Goal: Information Seeking & Learning: Learn about a topic

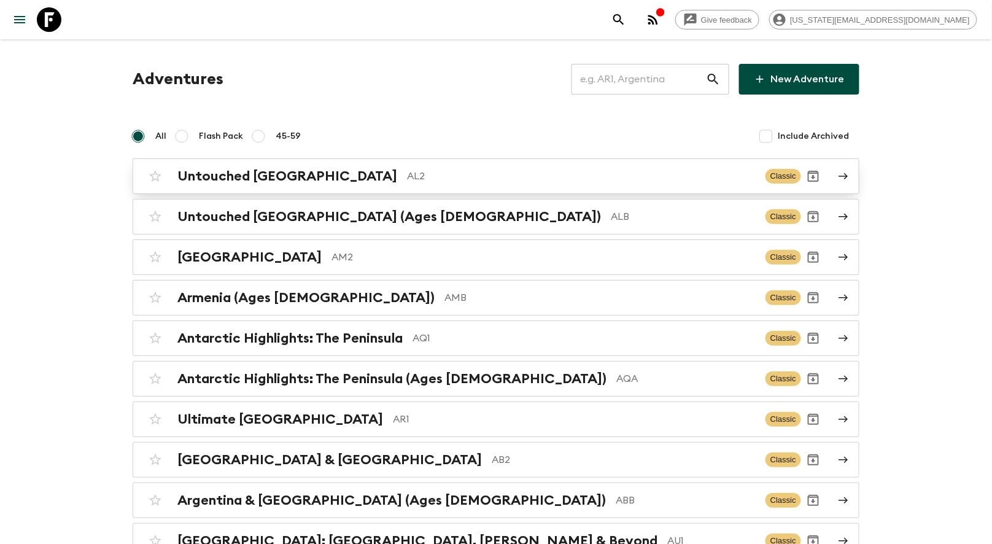
click at [287, 182] on h2 "Untouched [GEOGRAPHIC_DATA]" at bounding box center [287, 176] width 220 height 16
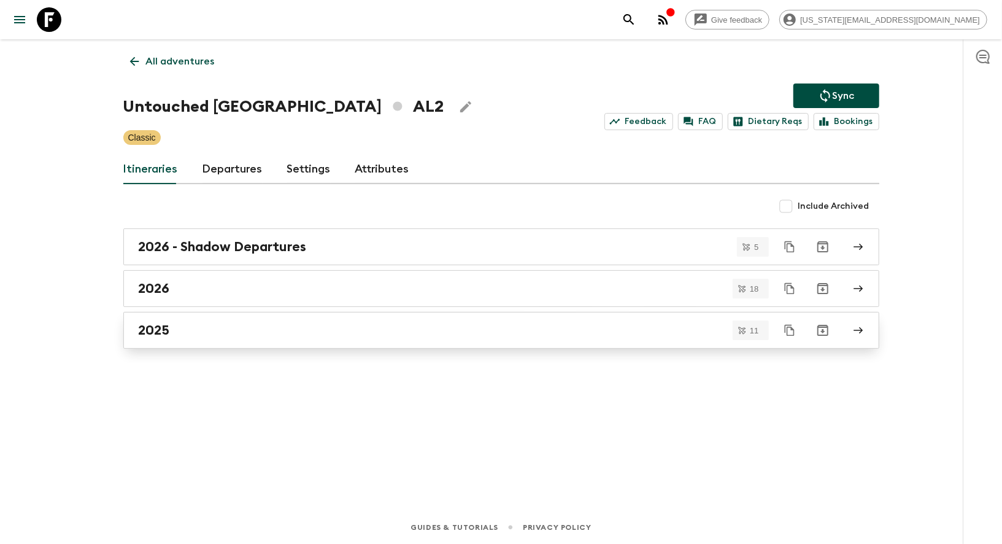
click at [198, 331] on div "2025" at bounding box center [490, 330] width 702 height 16
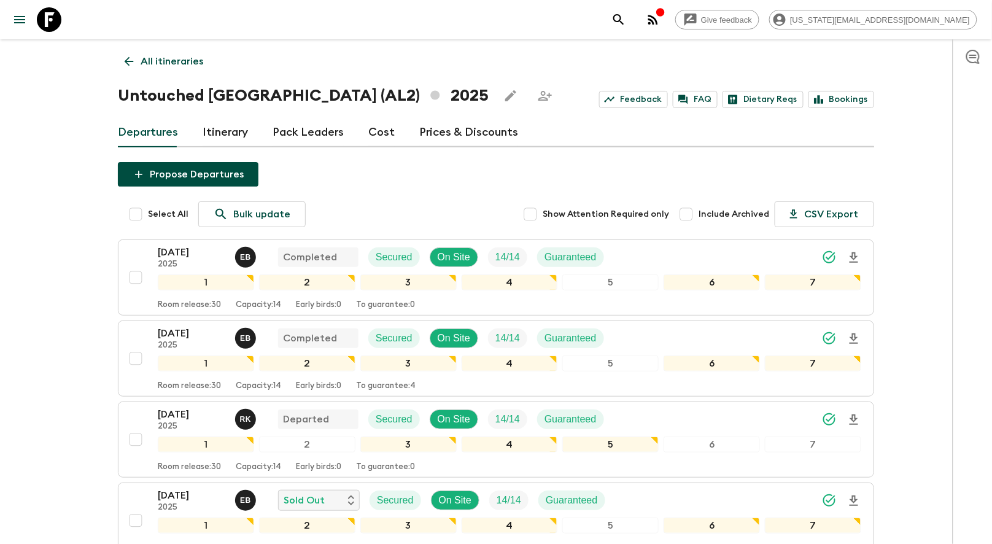
click at [709, 214] on span "Include Archived" at bounding box center [734, 214] width 71 height 12
click at [699, 214] on input "Include Archived" at bounding box center [686, 214] width 25 height 25
checkbox input "true"
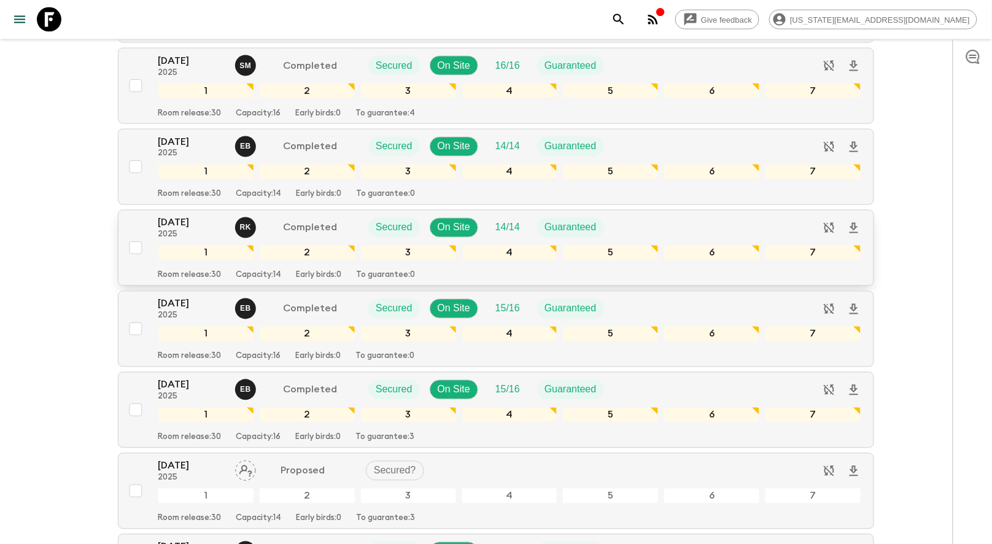
scroll to position [576, 0]
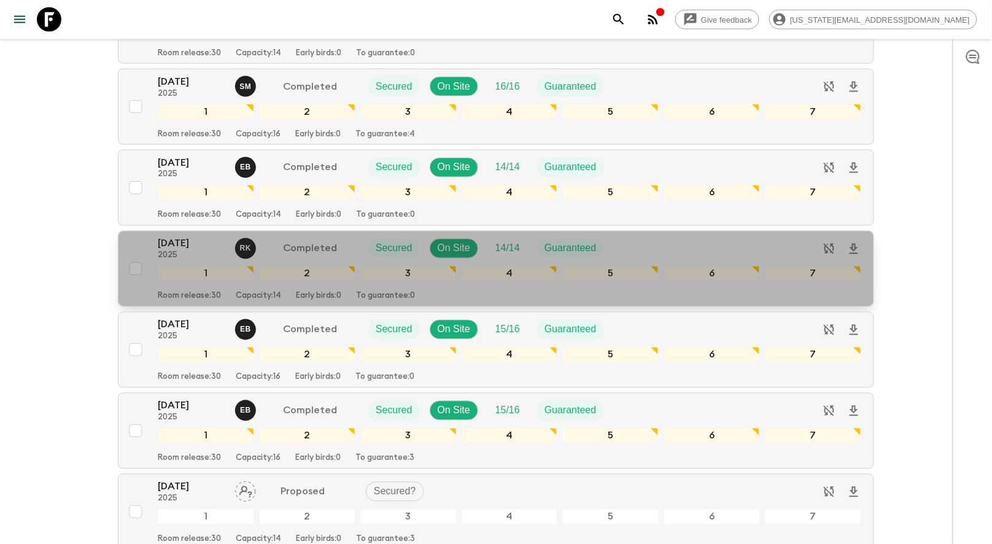
click at [138, 238] on div "[DATE] 2025 R K Completed Secured On Site 14 / 14 Guaranteed 1 2 3 4 5 6 7 Room…" at bounding box center [492, 268] width 738 height 65
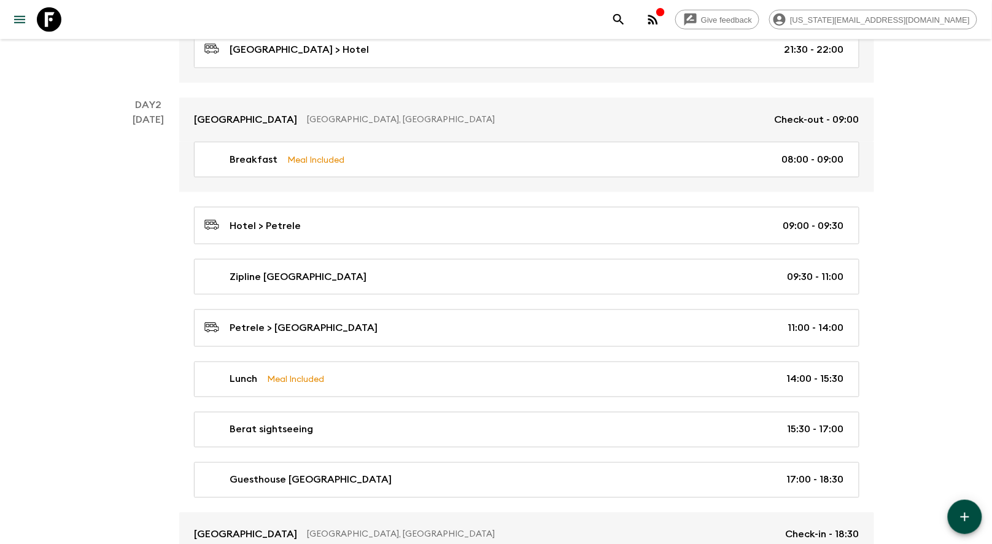
scroll to position [853, 0]
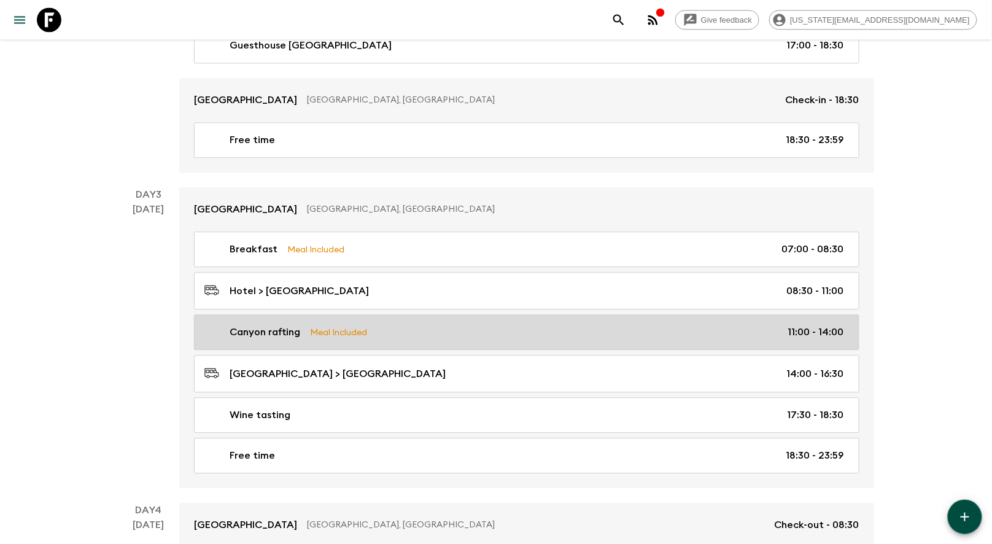
click at [319, 333] on link "Canyon rafting Meal Included 11:00 - 14:00" at bounding box center [526, 332] width 665 height 36
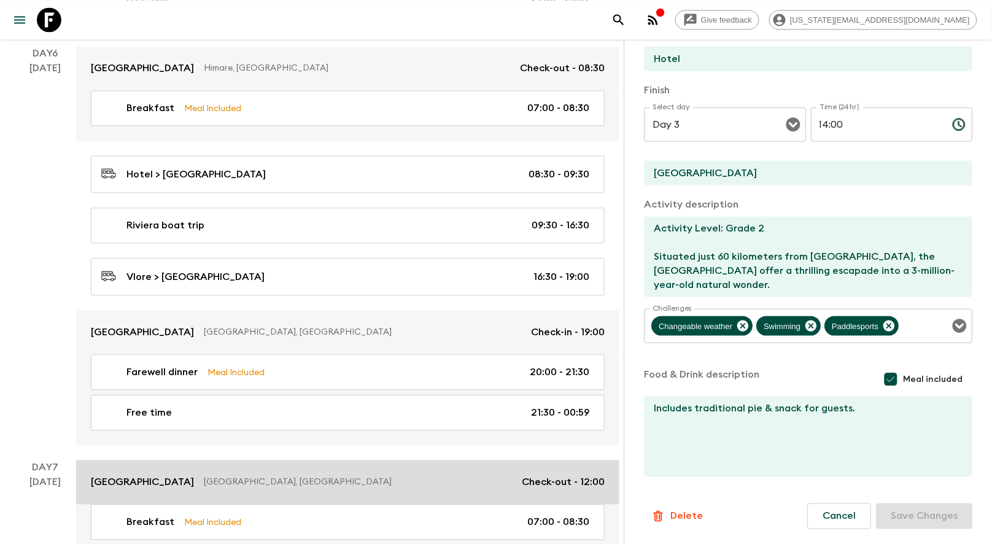
scroll to position [2312, 0]
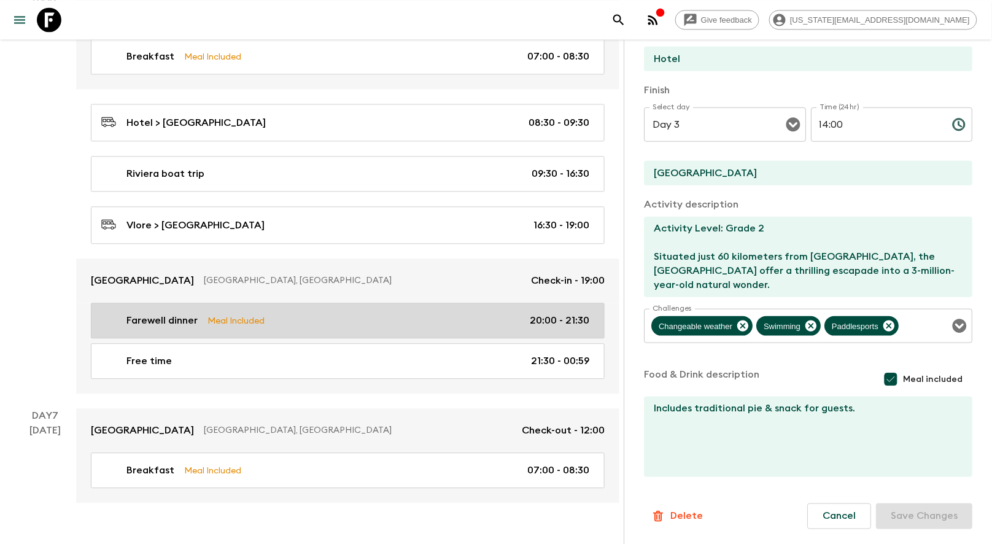
click at [315, 313] on div "Farewell dinner Meal Included 20:00 - 21:30" at bounding box center [345, 320] width 488 height 15
type input "Farewell dinner"
type input "Hotel Xheko Imperial Restaurant or similar"
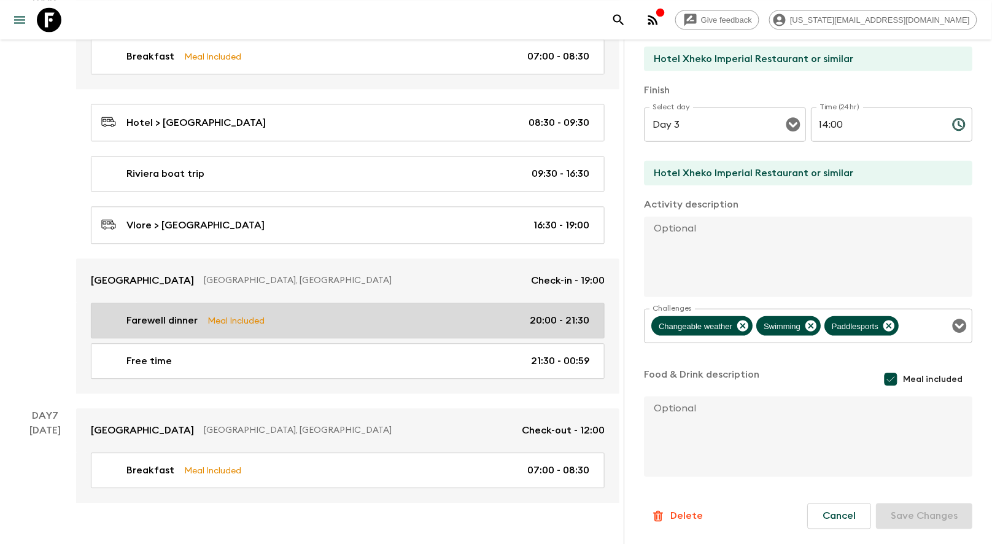
type input "Day 6"
type input "20:00"
type input "Day 6"
type input "21:30"
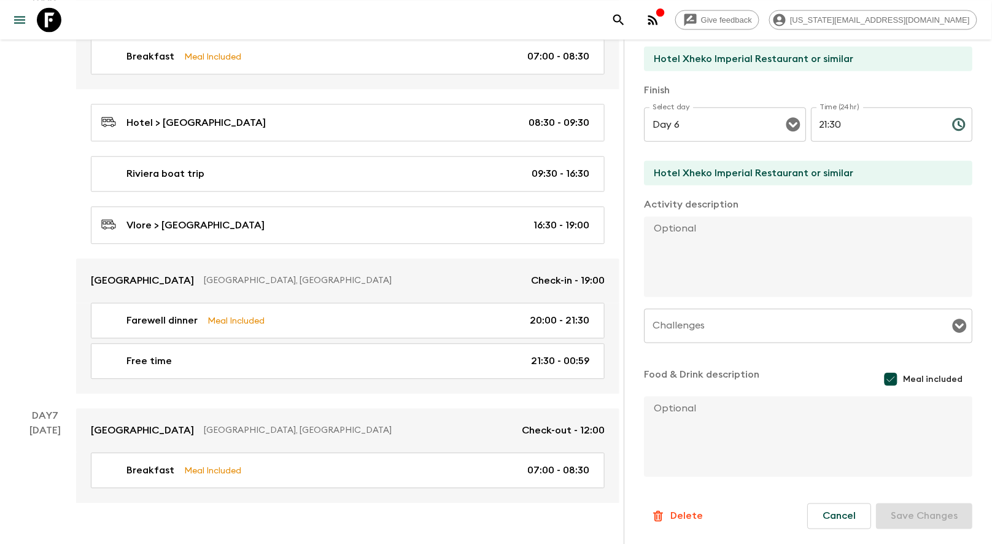
click at [777, 178] on input "Hotel Xheko Imperial Restaurant or similar" at bounding box center [803, 173] width 319 height 25
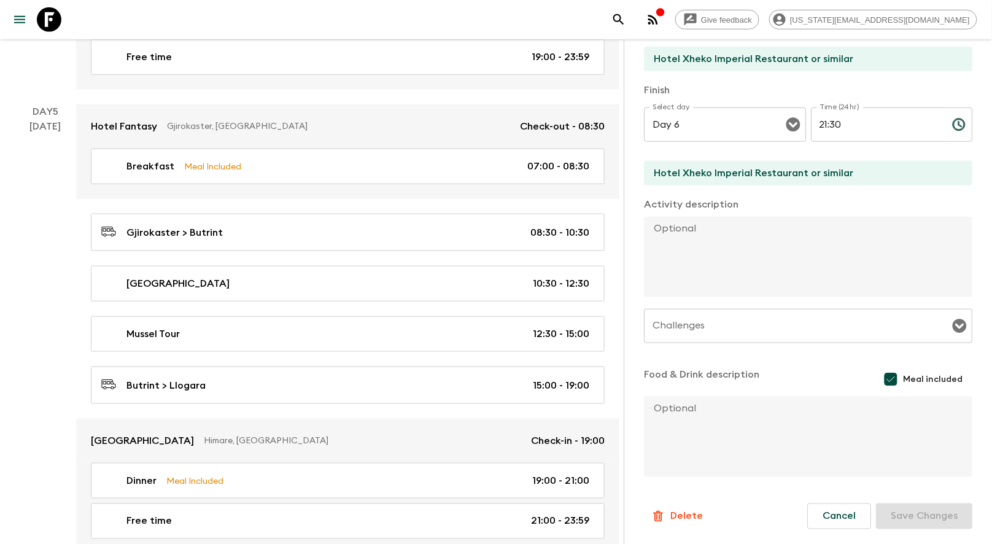
scroll to position [1810, 0]
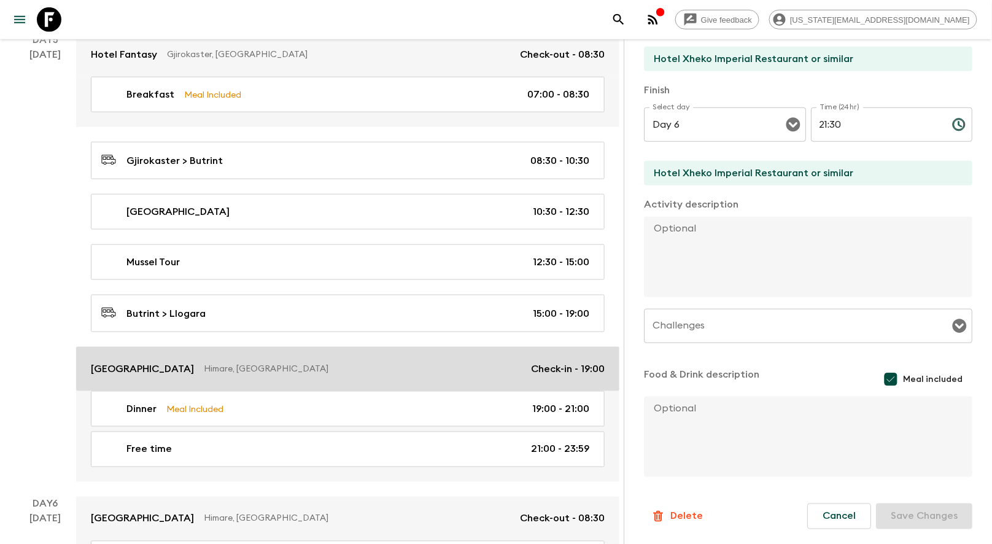
click at [119, 362] on p "[GEOGRAPHIC_DATA]" at bounding box center [142, 369] width 103 height 15
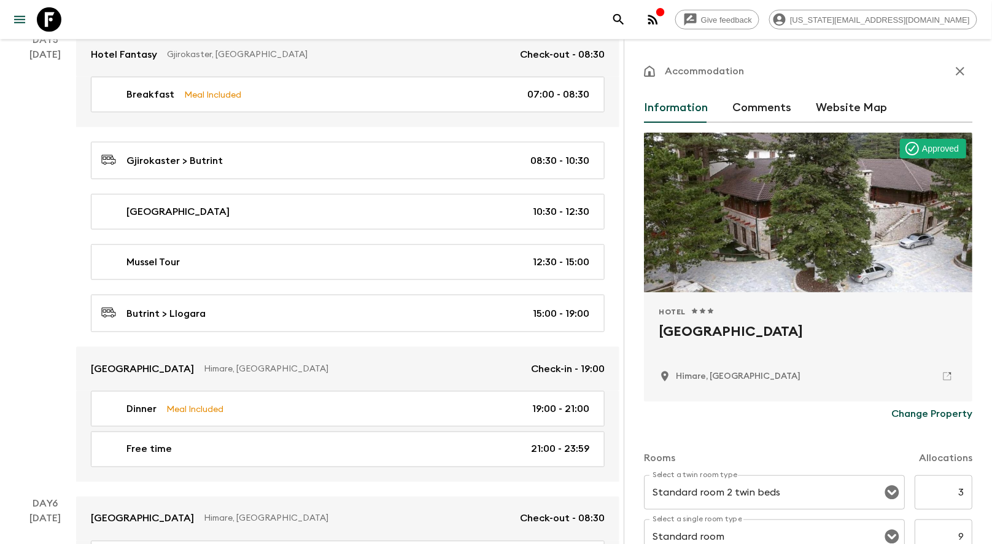
click at [688, 333] on h2 "[GEOGRAPHIC_DATA]" at bounding box center [808, 341] width 299 height 39
copy div "[GEOGRAPHIC_DATA]"
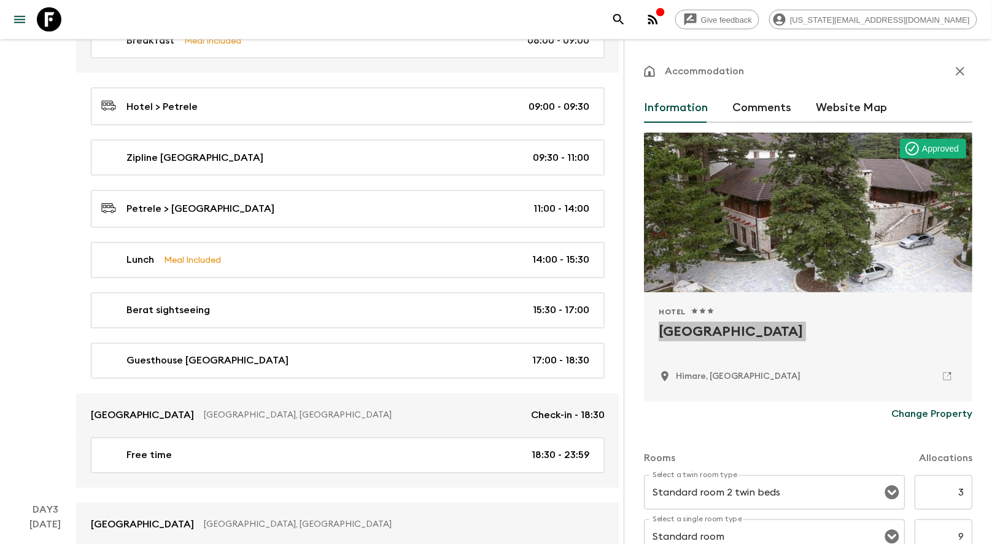
scroll to position [474, 0]
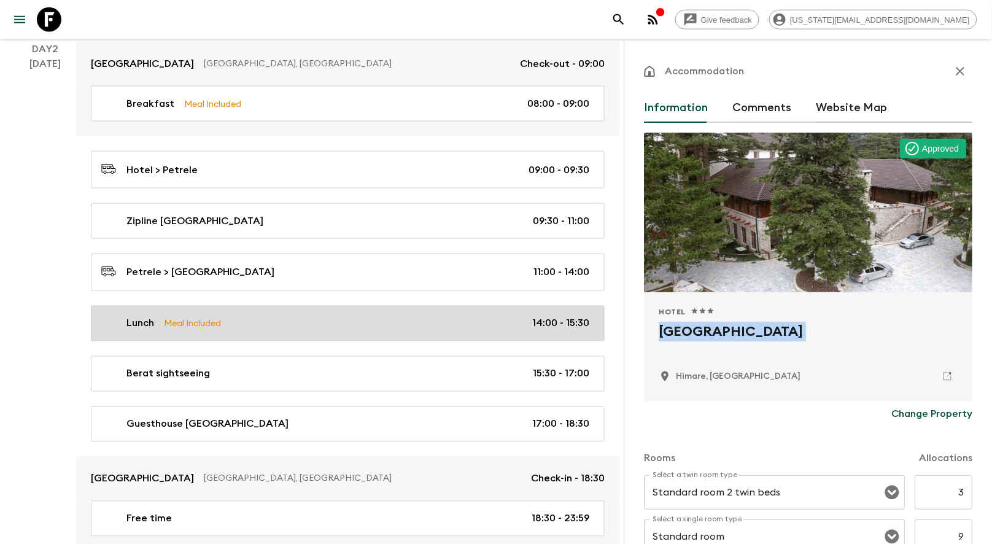
click at [136, 320] on p "Lunch" at bounding box center [140, 323] width 28 height 15
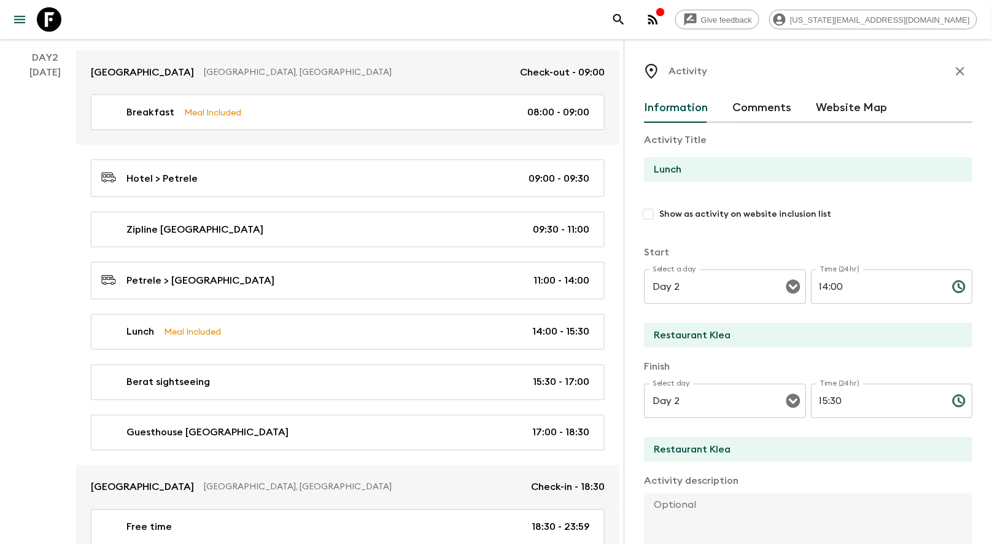
scroll to position [475, 0]
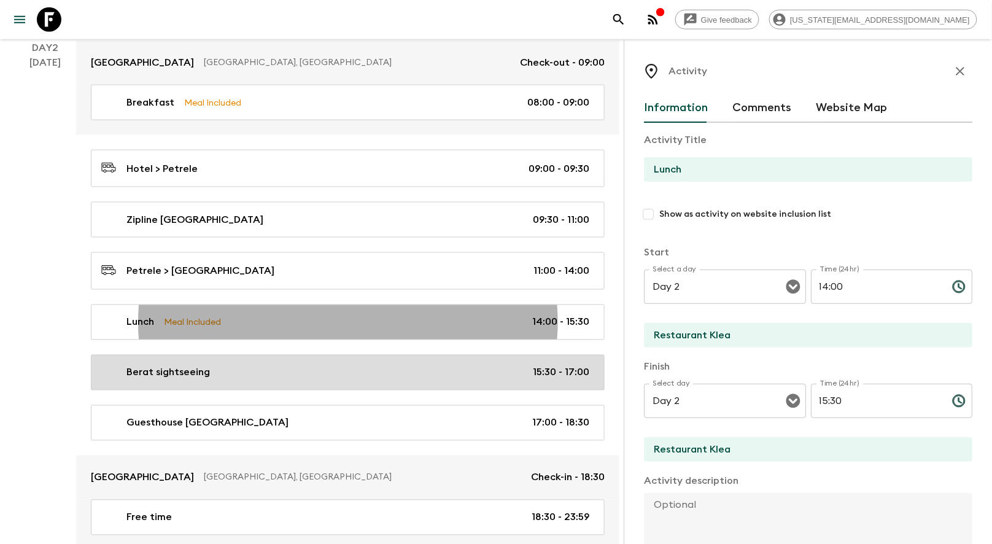
click at [163, 368] on p "Berat sightseeing" at bounding box center [167, 372] width 83 height 15
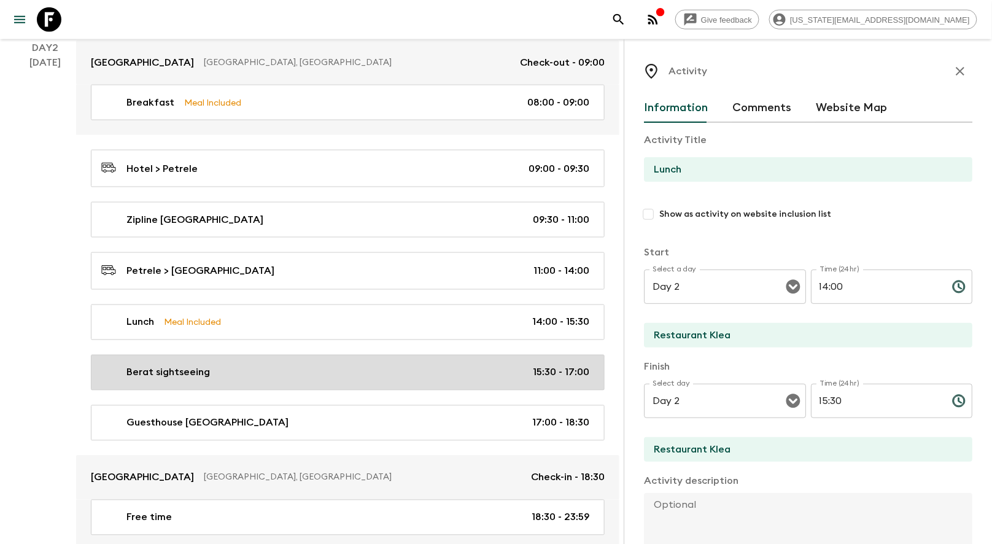
type input "Berat sightseeing"
type input "Berat"
type textarea "Visit the well-preserved [GEOGRAPHIC_DATA], a UNESCO World Heritage site, and b…"
checkbox input "false"
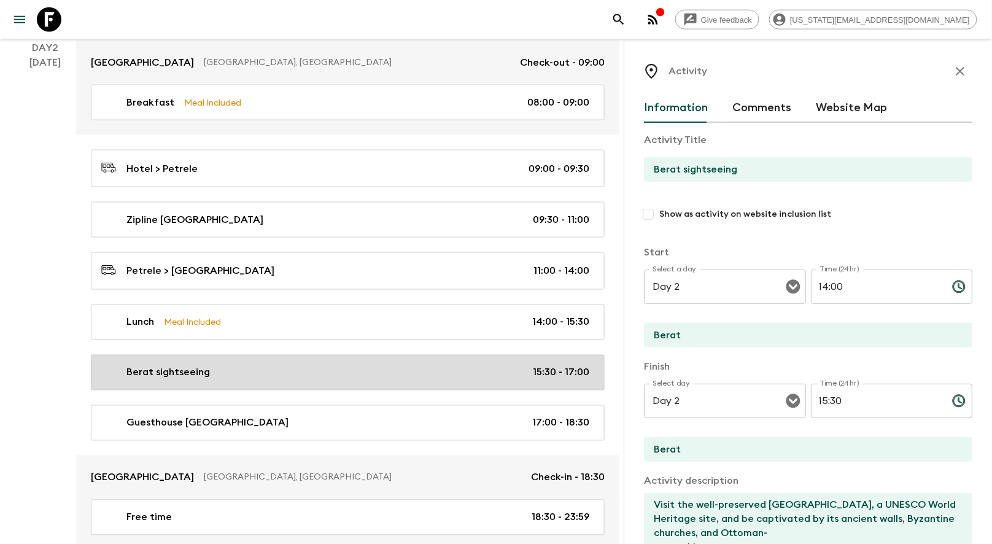
type input "15:30"
type input "17:00"
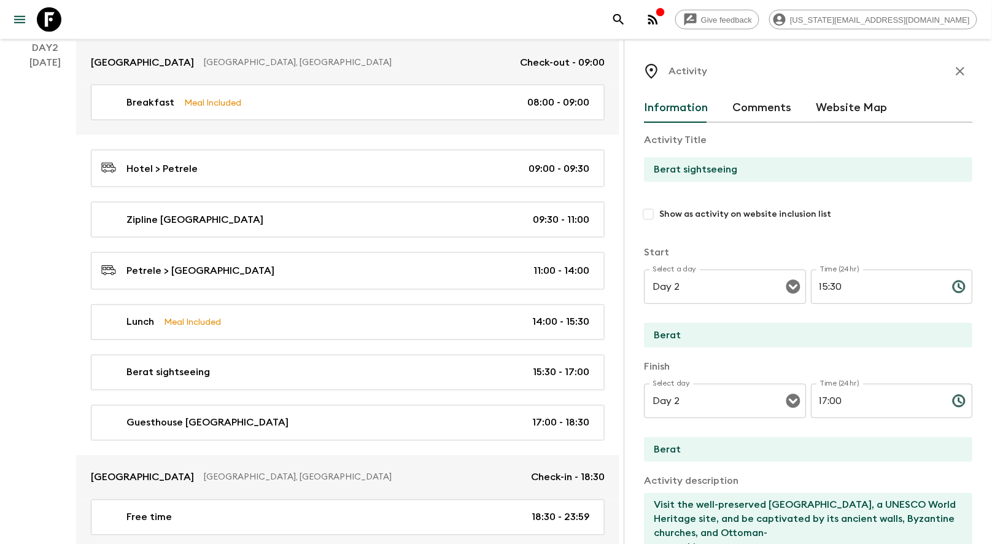
click at [695, 172] on input "Berat sightseeing" at bounding box center [803, 169] width 319 height 25
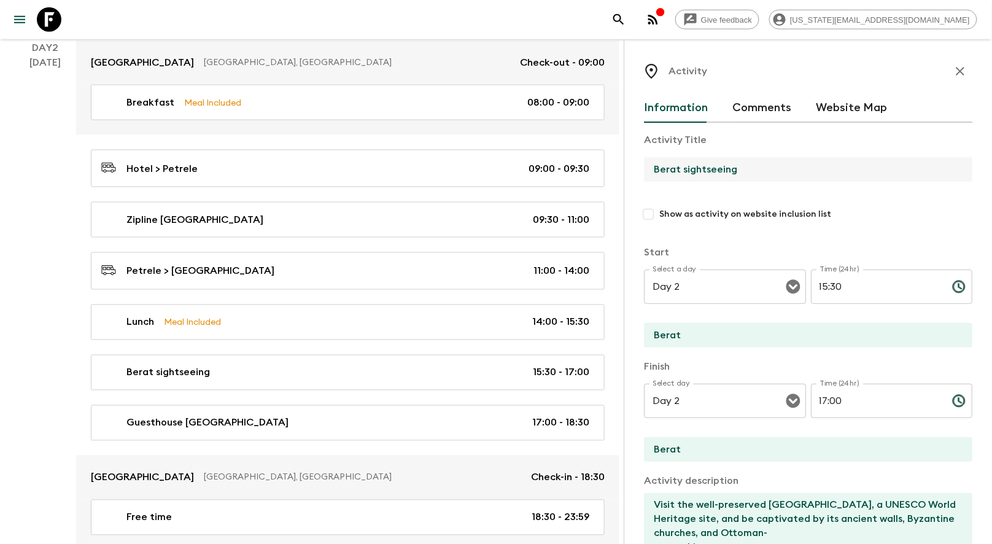
click at [695, 172] on input "Berat sightseeing" at bounding box center [803, 169] width 319 height 25
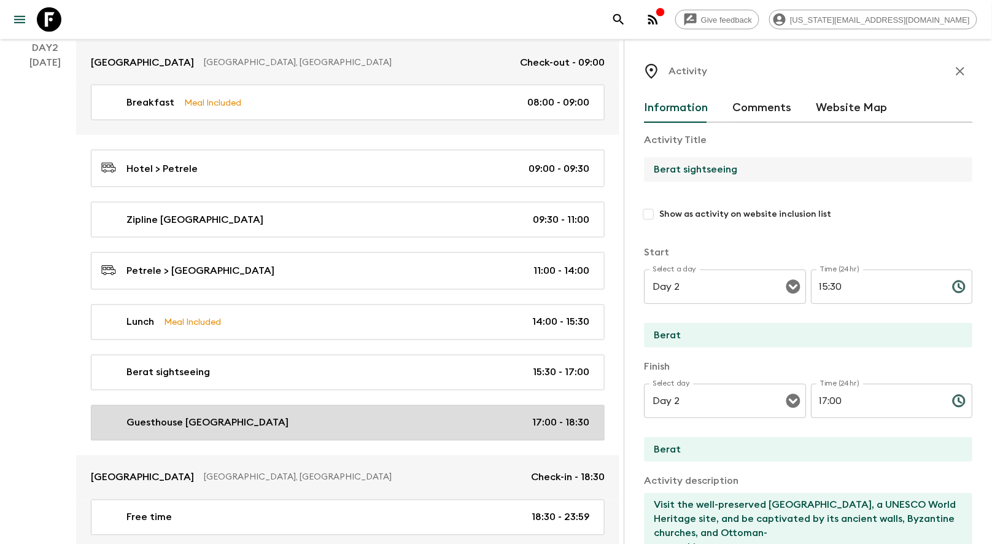
click at [213, 419] on p "Guesthouse [GEOGRAPHIC_DATA]" at bounding box center [207, 423] width 162 height 15
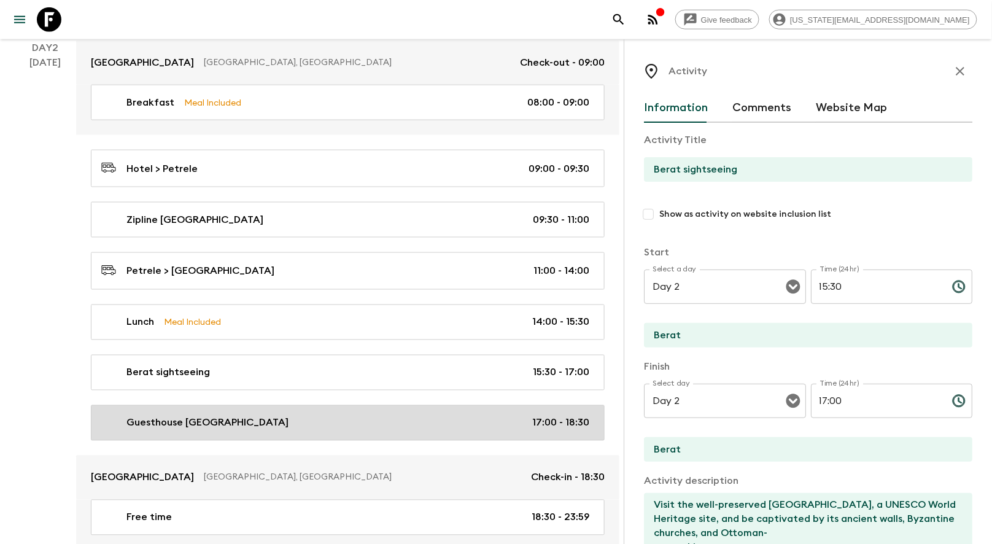
type input "Guesthouse [GEOGRAPHIC_DATA]"
type textarea "Visit at [GEOGRAPHIC_DATA]."
type textarea "Try homemade raki, Turkish coffee & jam."
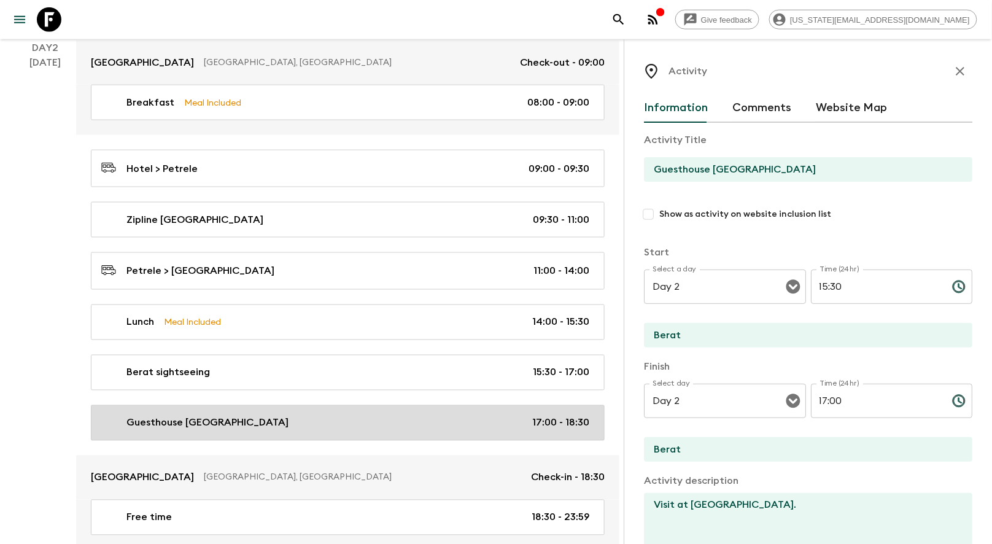
type input "17:00"
type input "18:30"
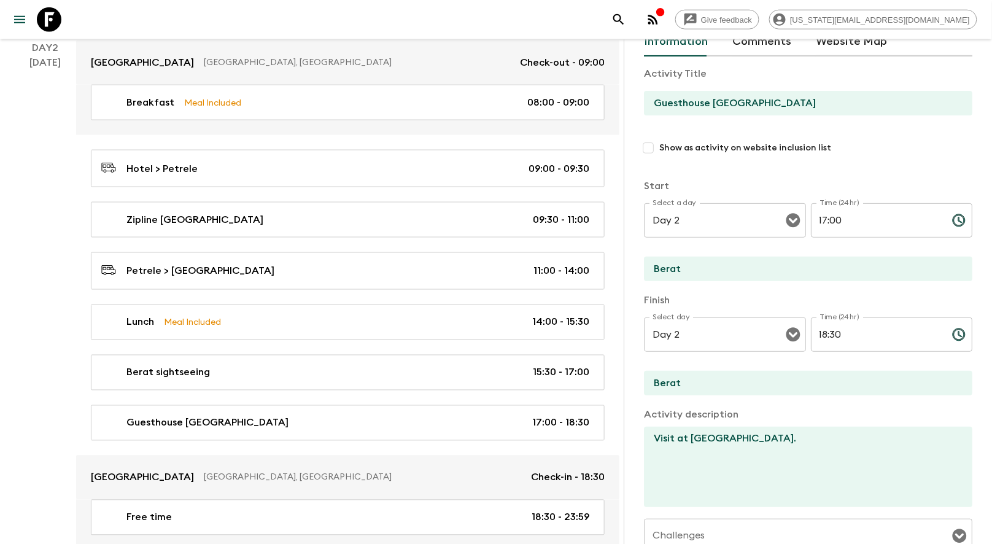
scroll to position [68, 0]
click at [727, 435] on textarea "Visit at [GEOGRAPHIC_DATA]." at bounding box center [803, 465] width 319 height 80
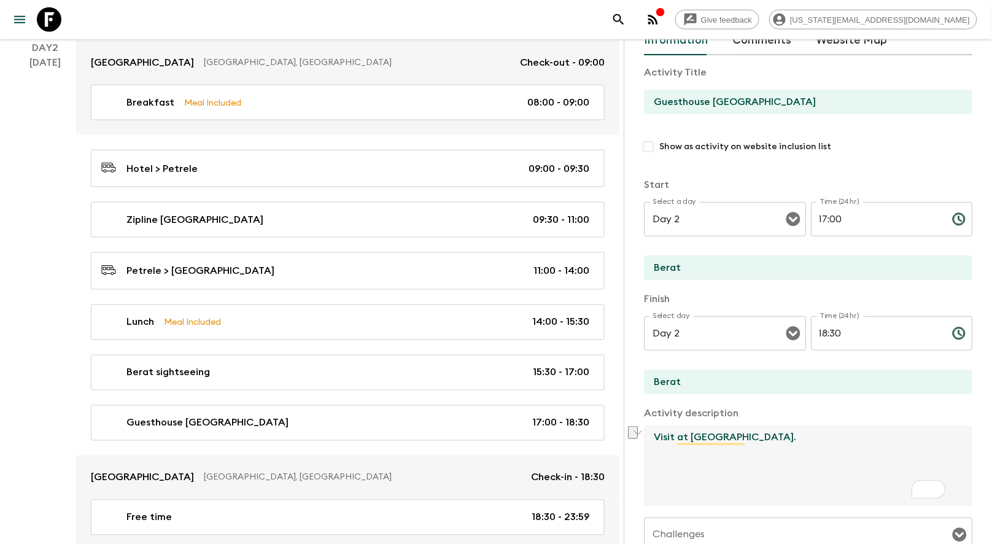
drag, startPoint x: 749, startPoint y: 438, endPoint x: 883, endPoint y: 440, distance: 134.4
click at [883, 440] on textarea "Visit at [GEOGRAPHIC_DATA]." at bounding box center [803, 465] width 319 height 80
click at [674, 448] on textarea "Visit at [GEOGRAPHIC_DATA]." at bounding box center [803, 465] width 319 height 80
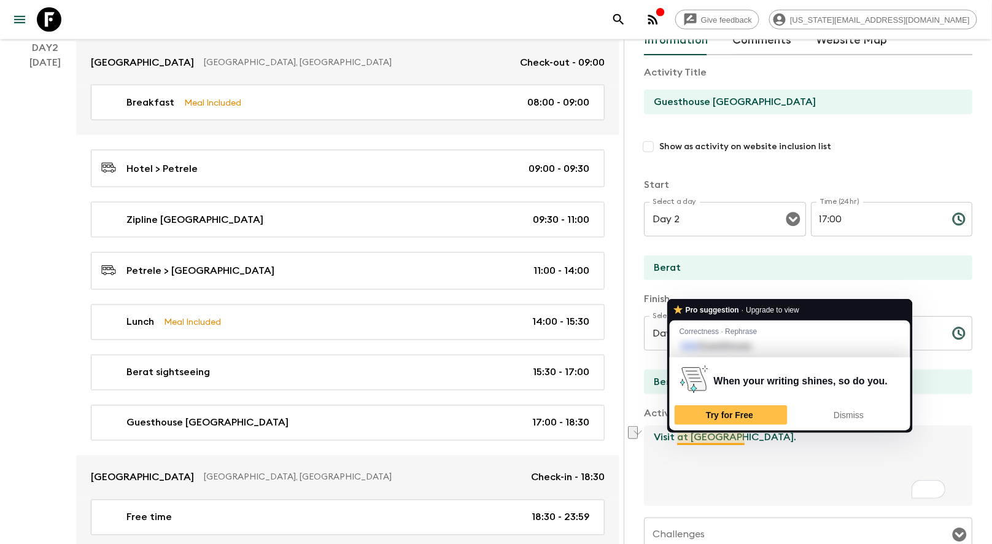
drag, startPoint x: 689, startPoint y: 441, endPoint x: 895, endPoint y: 441, distance: 205.6
click at [903, 444] on textarea "Visit at [GEOGRAPHIC_DATA]." at bounding box center [803, 465] width 319 height 80
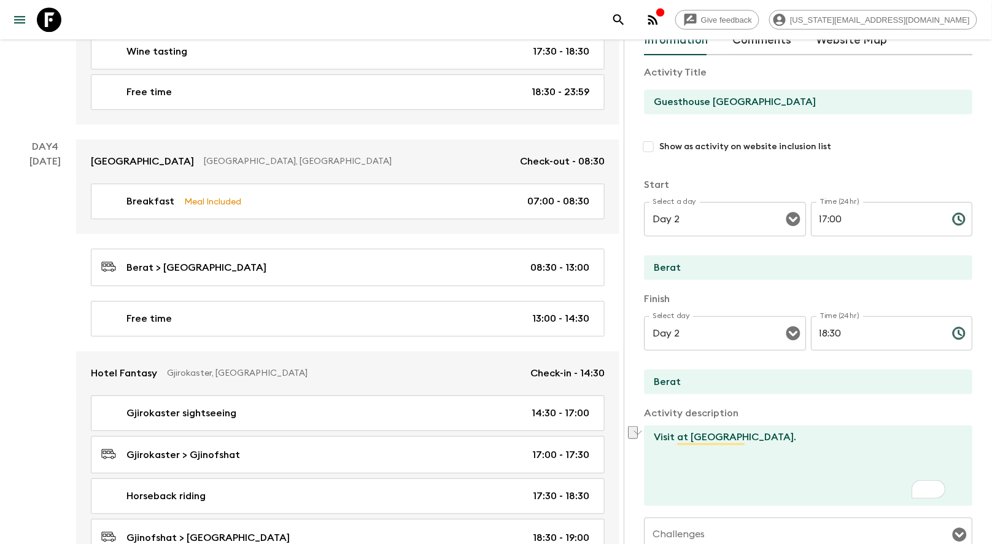
scroll to position [1230, 0]
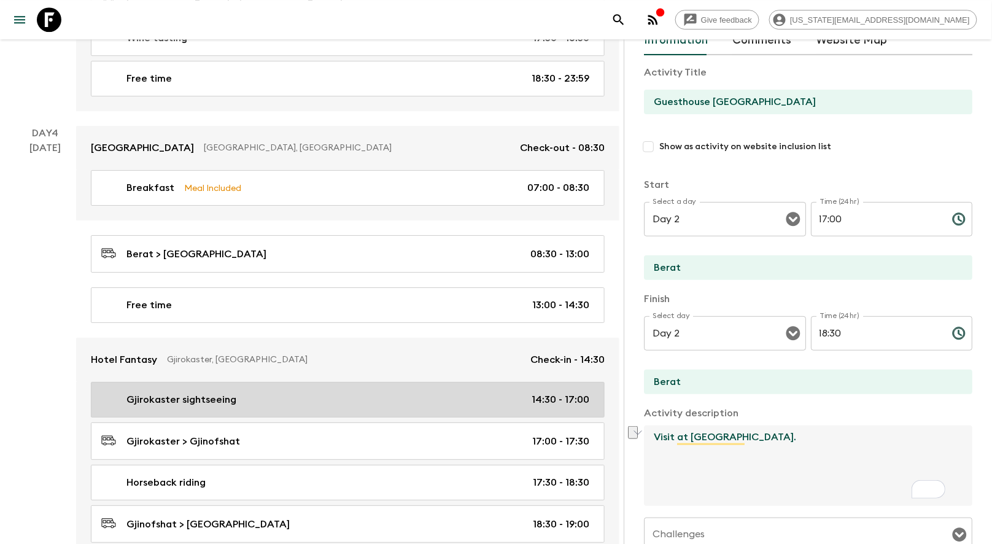
click at [170, 392] on p "Gjirokaster sightseeing" at bounding box center [181, 399] width 110 height 15
type input "Gjirokaster sightseeing"
type input "Gjirokaster"
type textarea "Visit [GEOGRAPHIC_DATA], [GEOGRAPHIC_DATA] & [GEOGRAPHIC_DATA]. Descriptions be…"
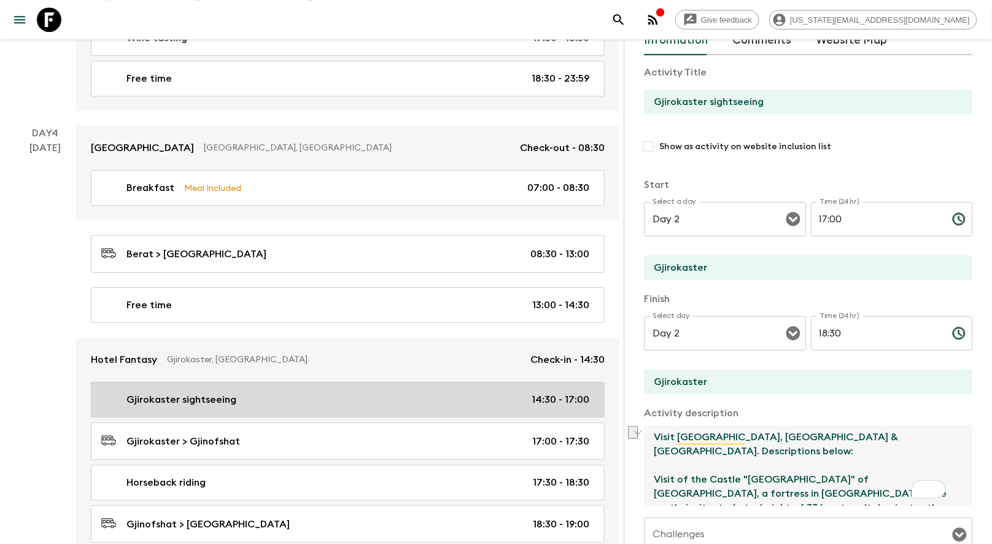
type input "Day 4"
type input "14:30"
type input "Day 4"
type input "17:00"
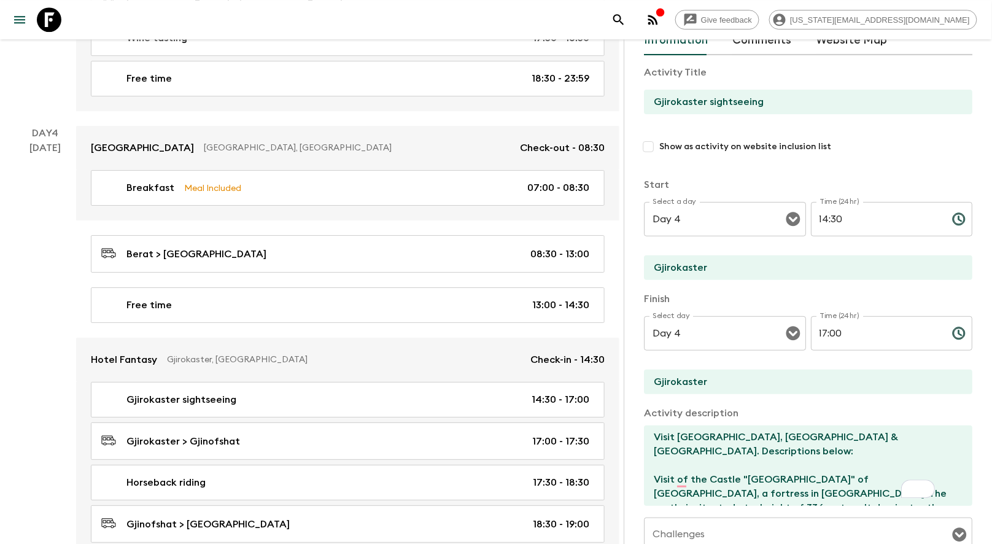
click at [683, 270] on input "Gjirokaster" at bounding box center [803, 267] width 319 height 25
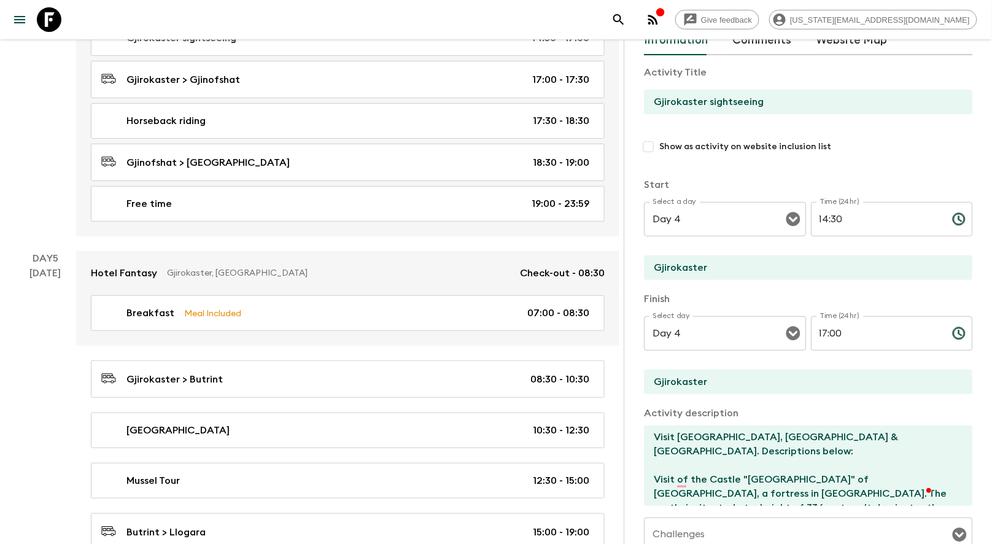
scroll to position [1595, 0]
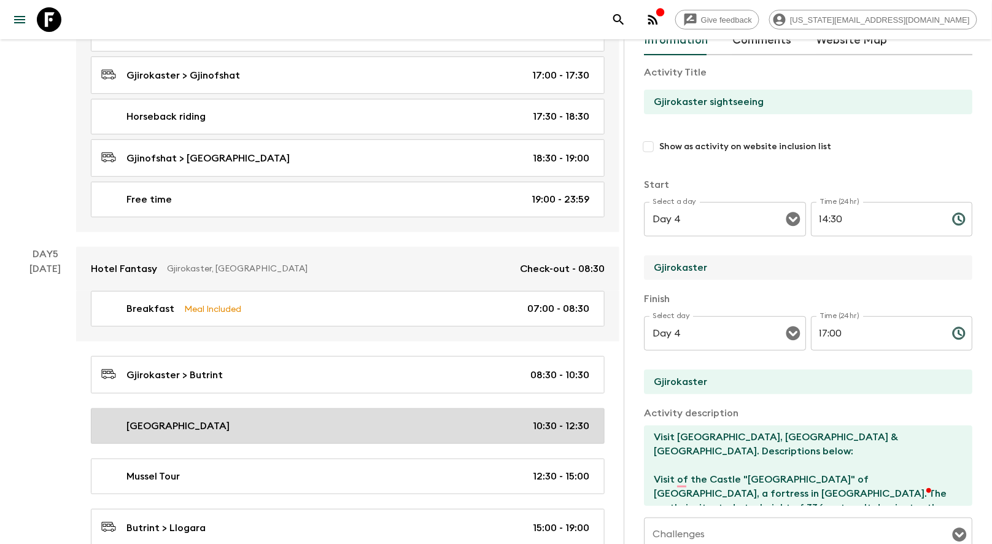
click at [195, 419] on p "[GEOGRAPHIC_DATA]" at bounding box center [177, 426] width 103 height 15
type input "[GEOGRAPHIC_DATA]"
type input "Butrint"
type textarea "Visit the biggest and most important archaeological park in [GEOGRAPHIC_DATA], …"
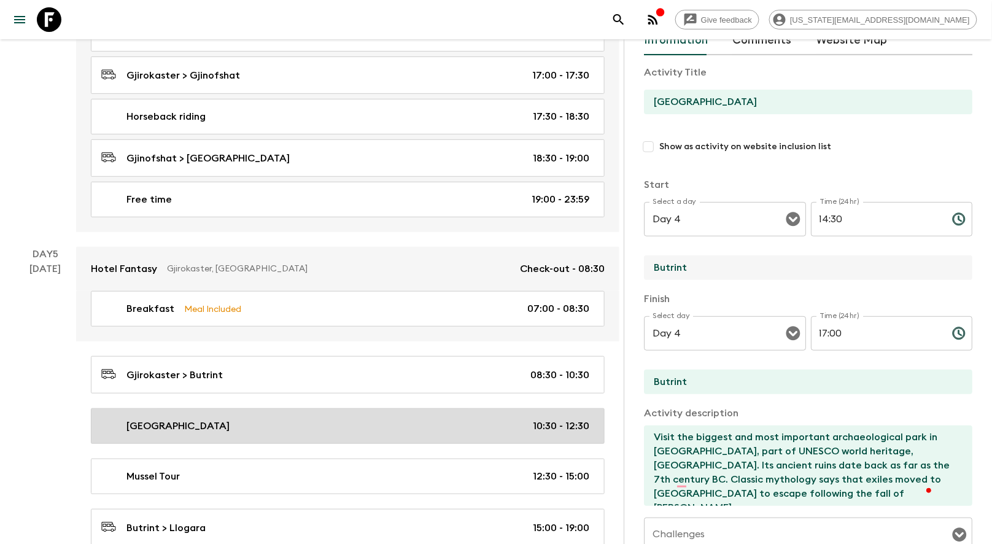
type input "Day 5"
type input "10:30"
type input "Day 5"
type input "12:30"
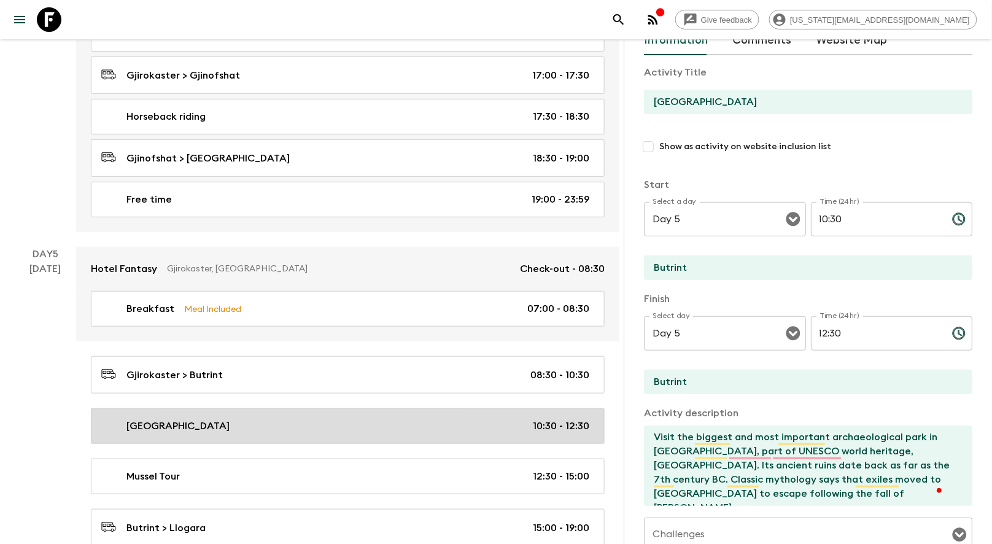
click at [189, 419] on p "[GEOGRAPHIC_DATA]" at bounding box center [177, 426] width 103 height 15
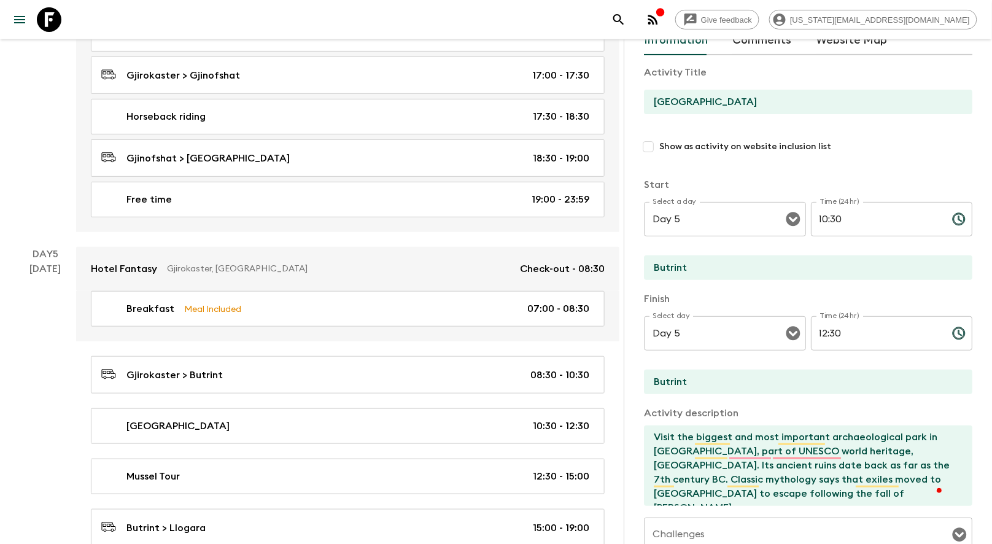
click at [689, 91] on input "[GEOGRAPHIC_DATA]" at bounding box center [803, 102] width 319 height 25
click at [692, 104] on input "[GEOGRAPHIC_DATA]" at bounding box center [803, 102] width 319 height 25
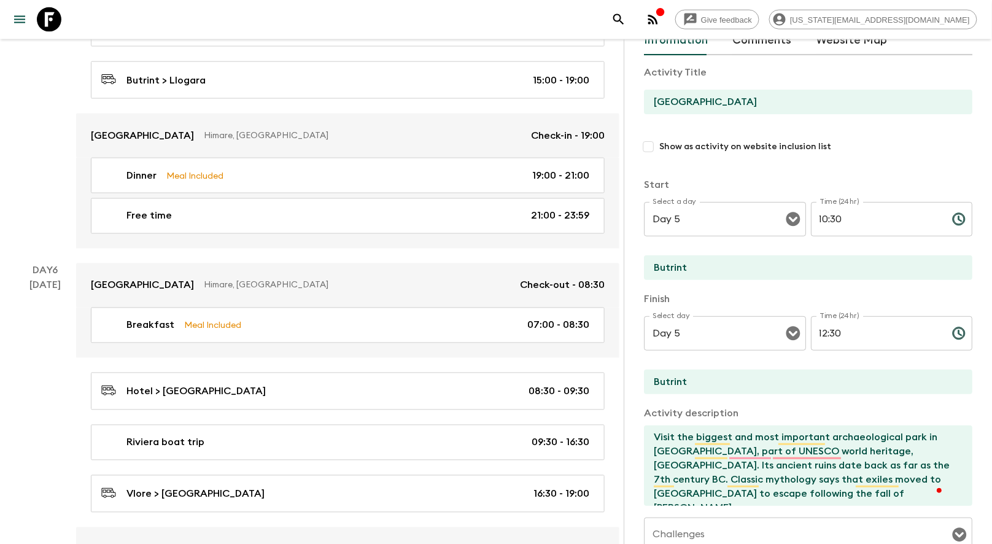
scroll to position [2043, 0]
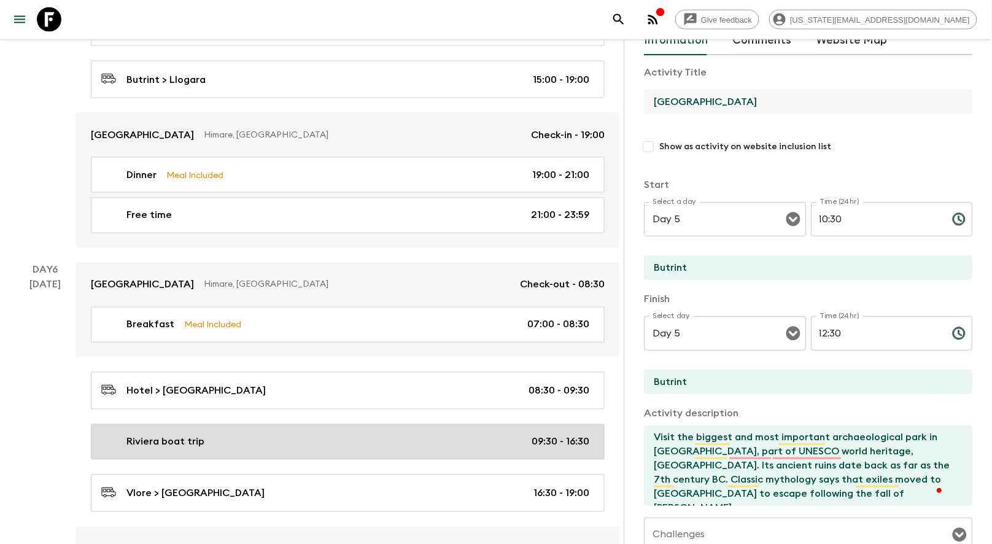
click at [159, 435] on p "Riviera boat trip" at bounding box center [165, 442] width 78 height 15
type input "Riviera boat trip"
type input "Vlore"
type textarea "Boat trips in [GEOGRAPHIC_DATA], [GEOGRAPHIC_DATA], offer an incredible opportu…"
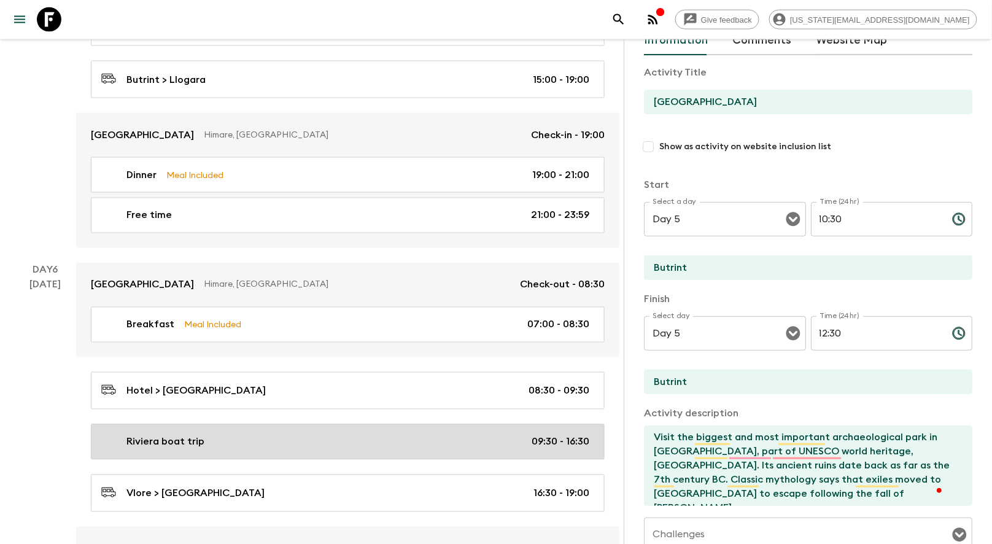
type textarea "Time to purchase lunch during the trip."
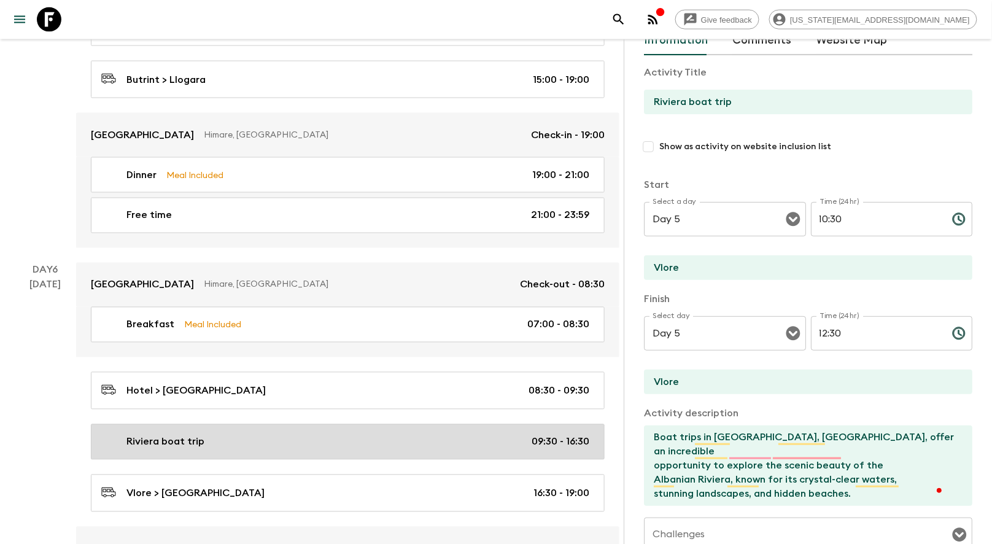
type input "Day 6"
type input "09:30"
type input "Day 6"
type input "16:30"
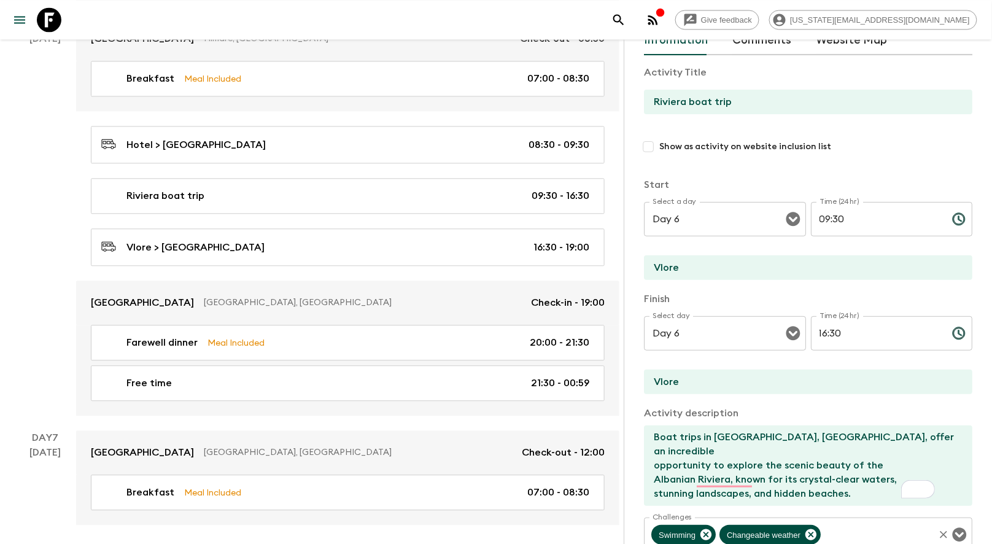
scroll to position [2288, 0]
